Goal: Task Accomplishment & Management: Manage account settings

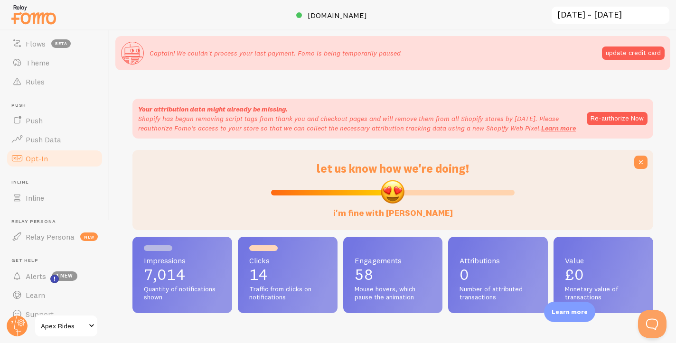
scroll to position [126, 0]
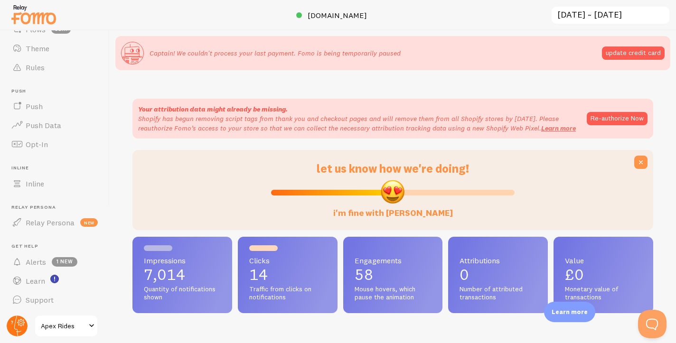
click at [24, 321] on circle at bounding box center [17, 326] width 21 height 21
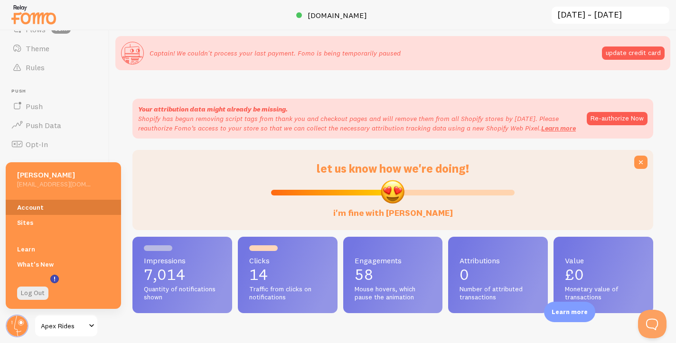
click at [60, 205] on link "Account" at bounding box center [63, 207] width 115 height 15
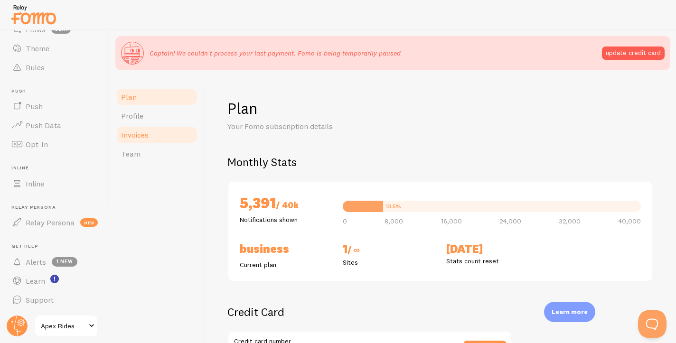
click at [134, 133] on span "Invoices" at bounding box center [135, 134] width 28 height 9
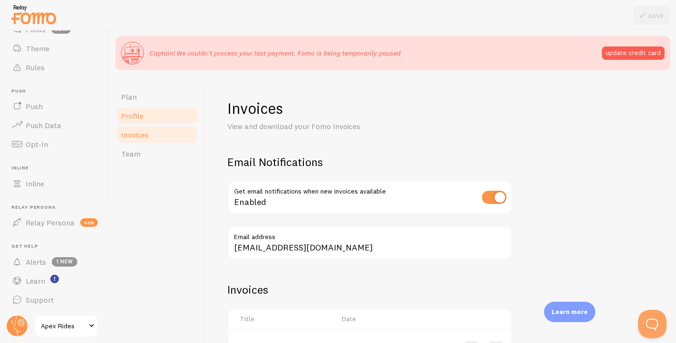
click at [140, 114] on span "Profile" at bounding box center [132, 115] width 22 height 9
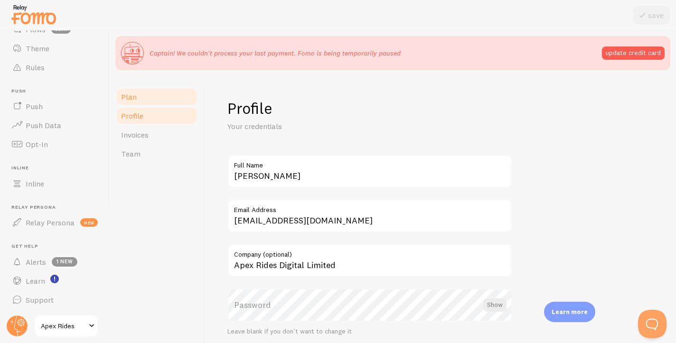
click at [138, 99] on link "Plan" at bounding box center [156, 96] width 83 height 19
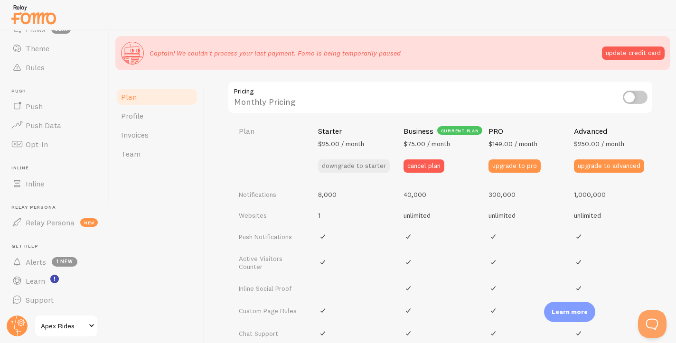
scroll to position [364, 0]
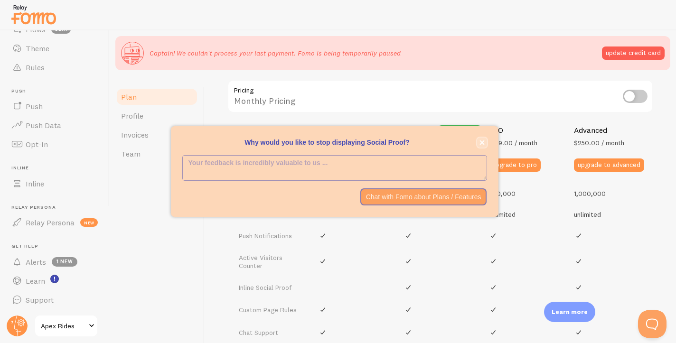
click at [480, 143] on icon "close," at bounding box center [481, 142] width 5 height 5
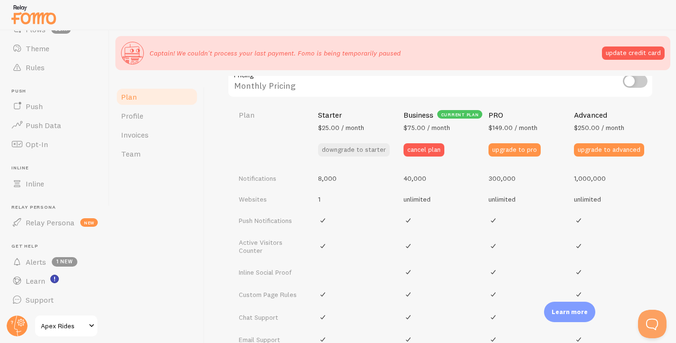
scroll to position [371, 0]
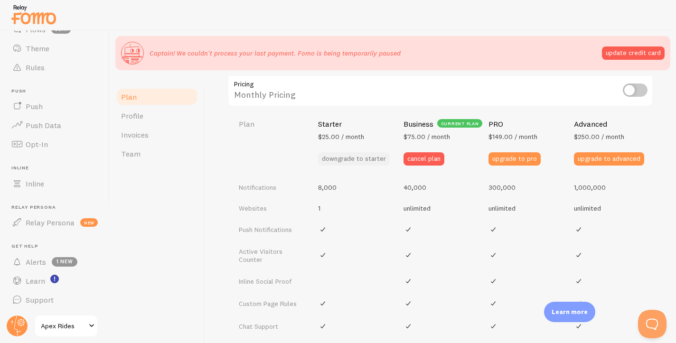
click at [366, 160] on button "downgrade to starter" at bounding box center [354, 158] width 72 height 13
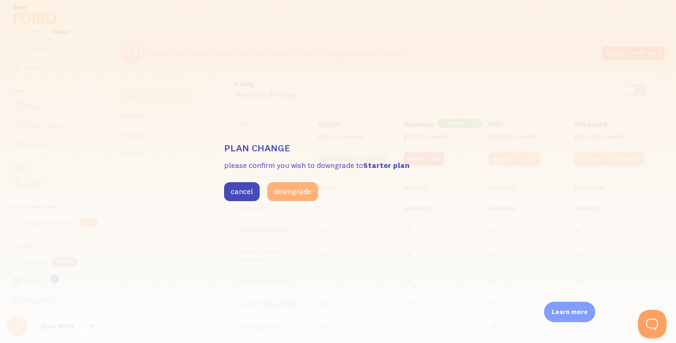
click at [298, 197] on button "downgrade" at bounding box center [292, 191] width 51 height 19
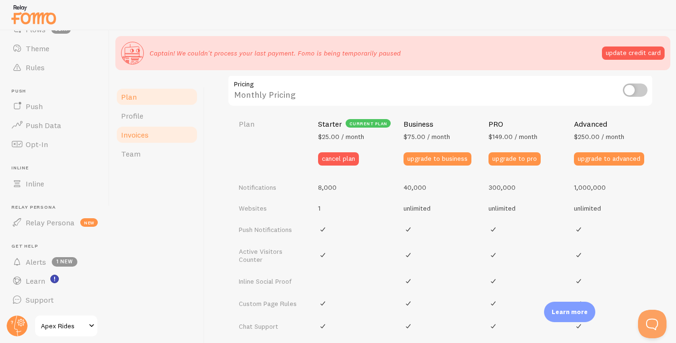
click at [146, 137] on span "Invoices" at bounding box center [135, 134] width 28 height 9
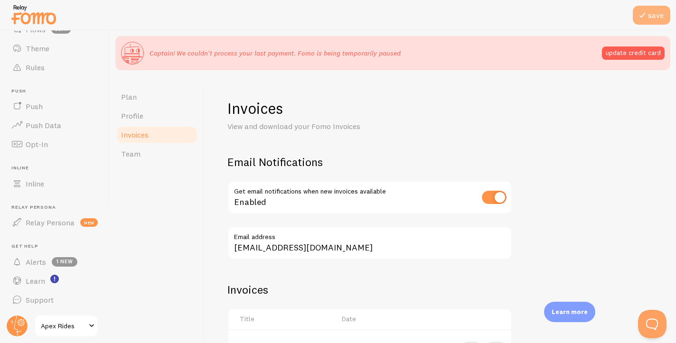
click at [647, 14] on span at bounding box center [641, 14] width 11 height 11
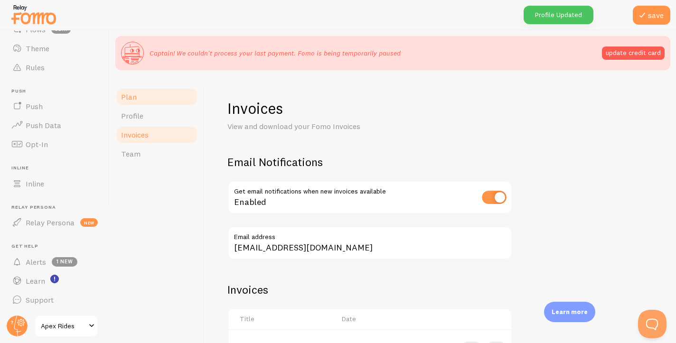
click at [153, 98] on link "Plan" at bounding box center [156, 96] width 83 height 19
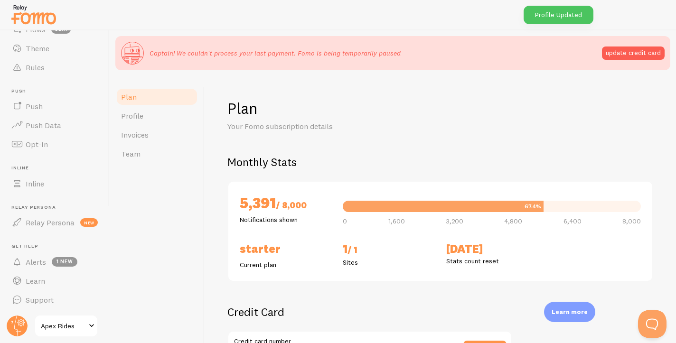
scroll to position [121, 0]
